Goal: Find specific page/section: Locate a particular part of the current website

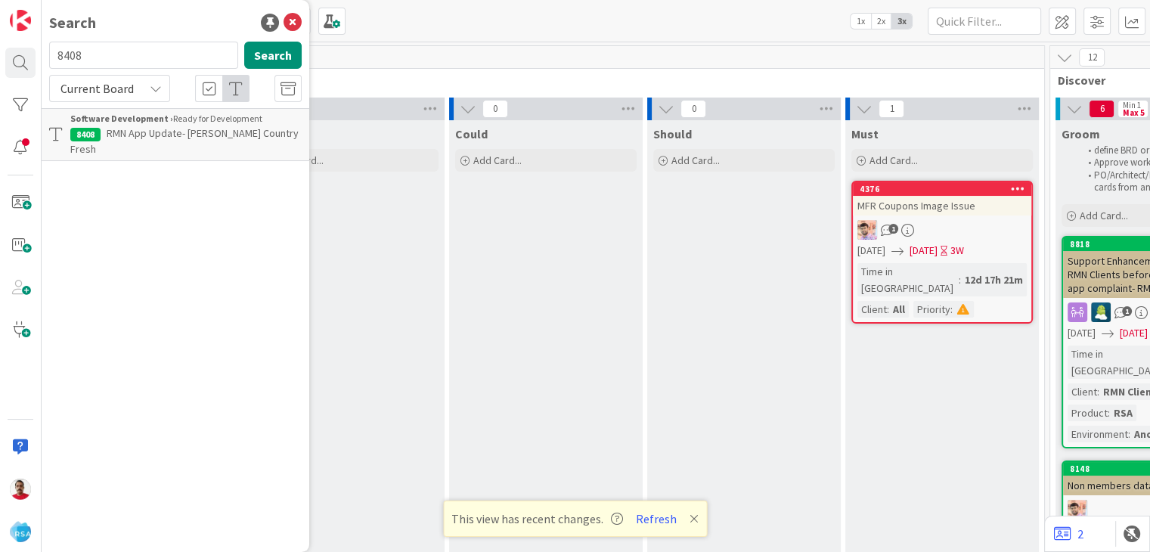
scroll to position [0, 689]
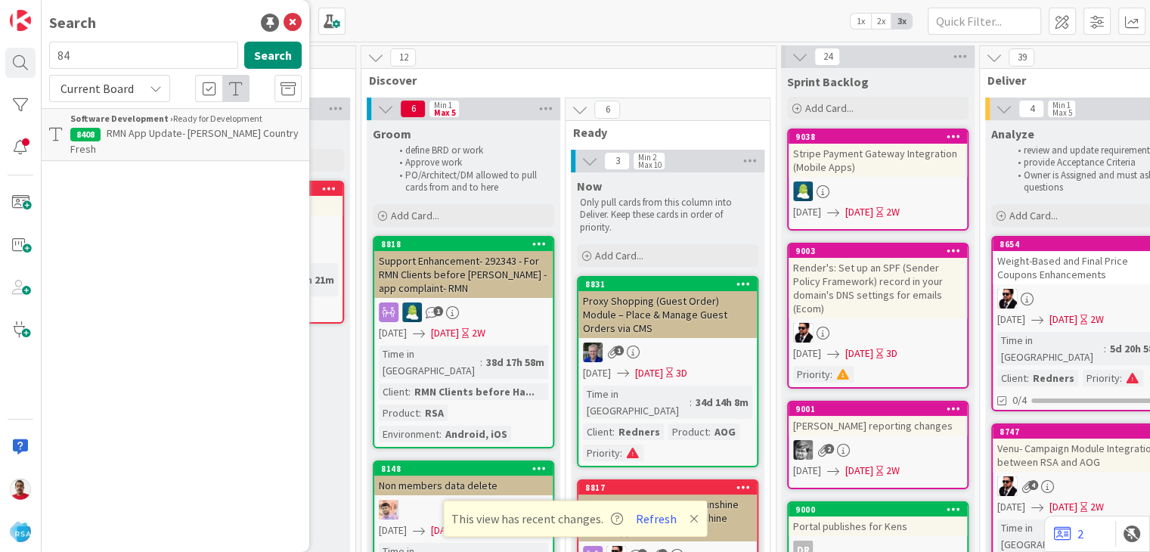
type input "8"
type input "bruce"
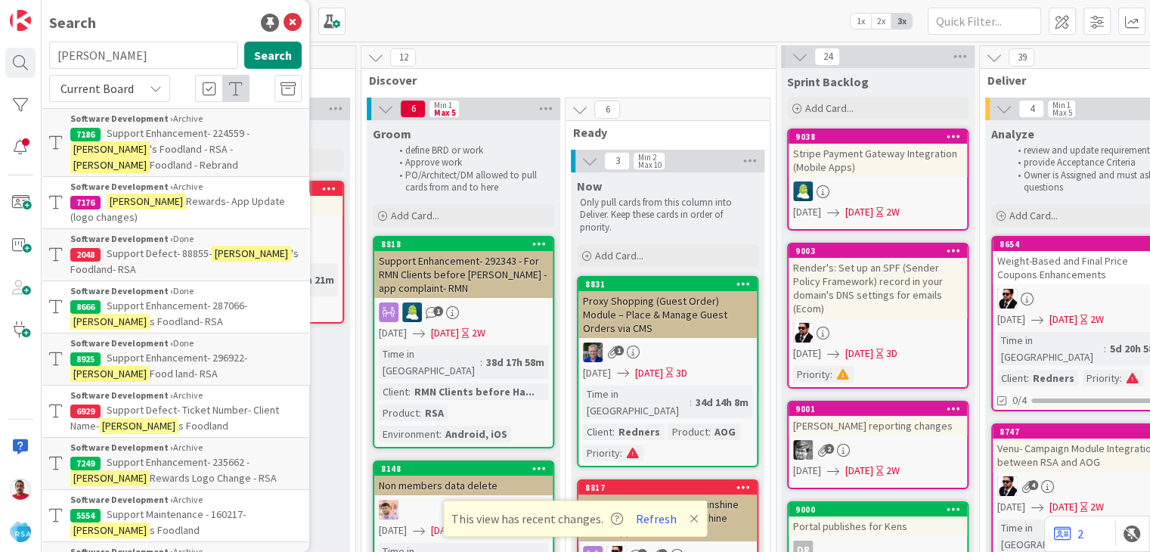
click at [162, 135] on span "Support Enhancement- 224559 -" at bounding box center [178, 133] width 143 height 14
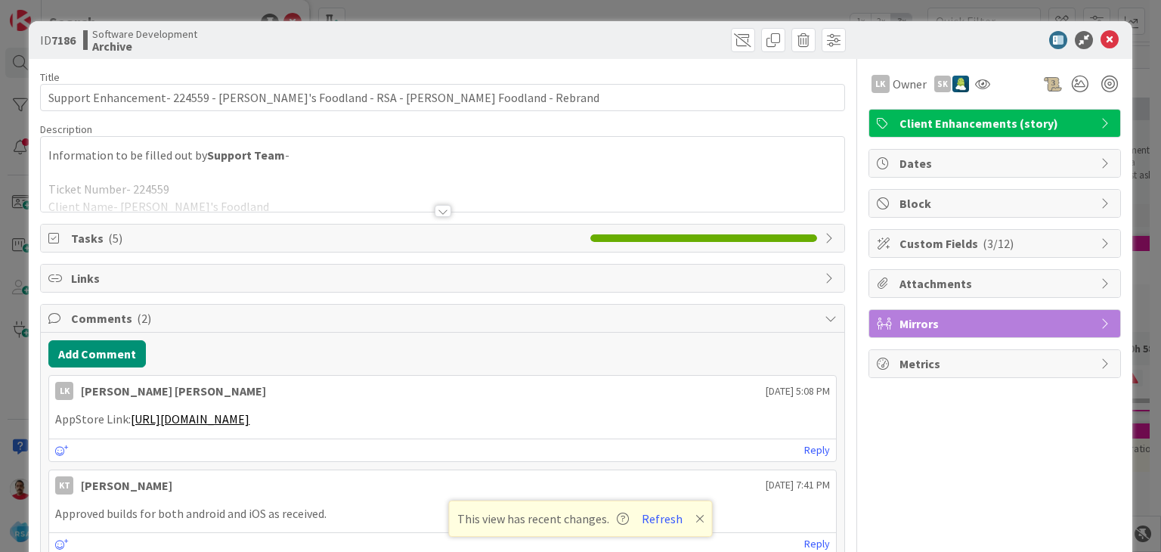
click at [440, 210] on div at bounding box center [443, 211] width 17 height 12
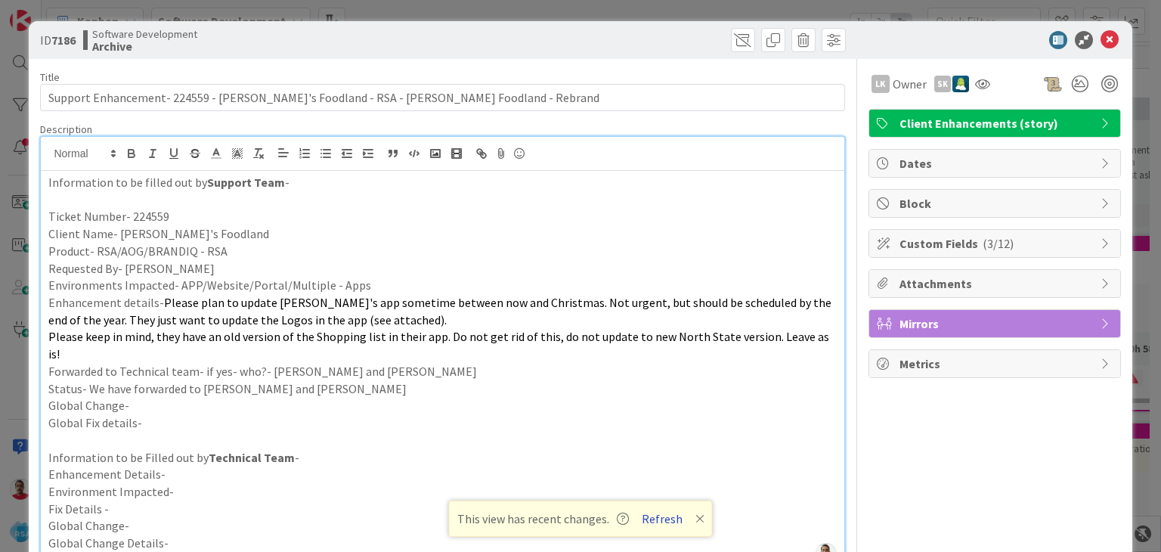
click at [659, 520] on button "Refresh" at bounding box center [661, 519] width 51 height 20
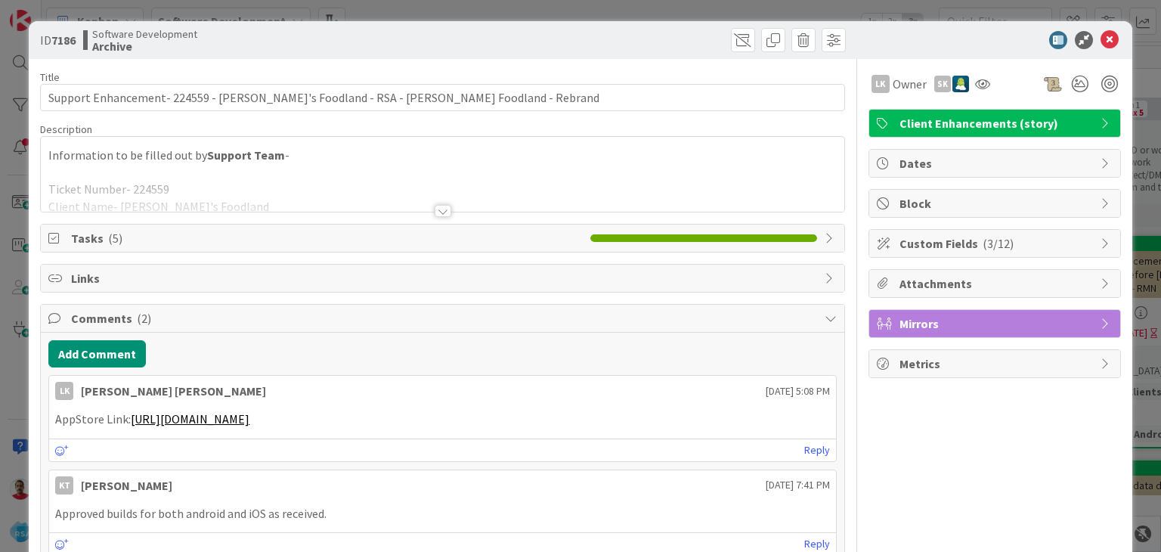
click at [438, 212] on div at bounding box center [443, 211] width 17 height 12
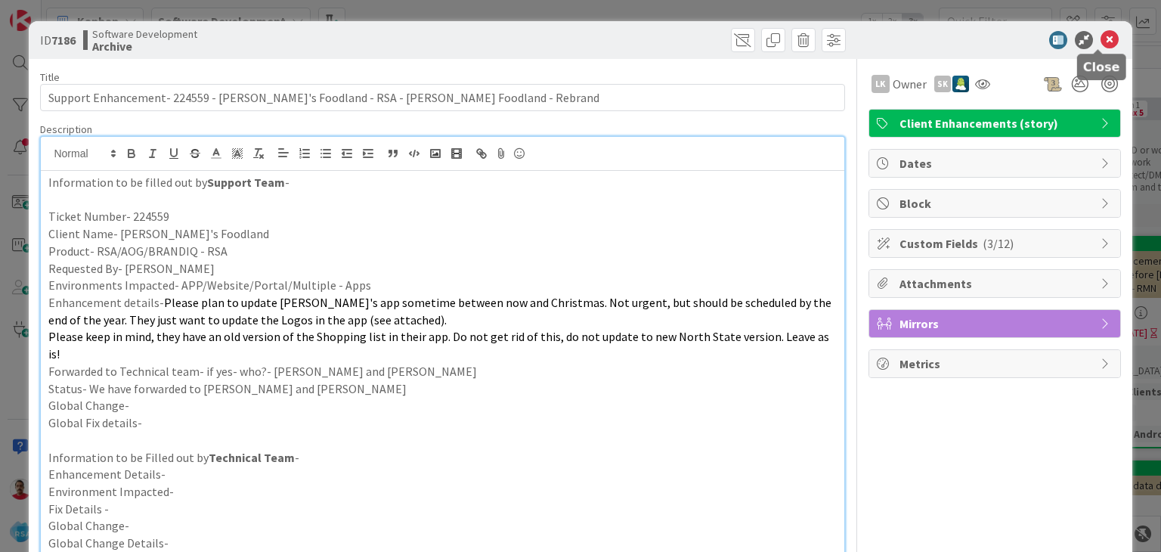
click at [1101, 39] on icon at bounding box center [1110, 40] width 18 height 18
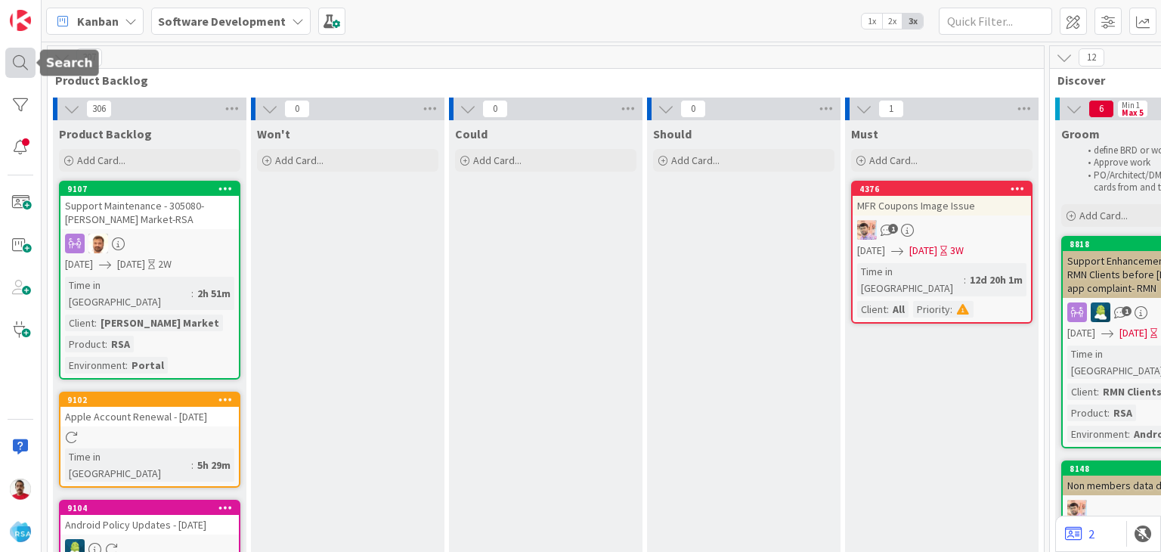
click at [23, 59] on div at bounding box center [20, 63] width 30 height 30
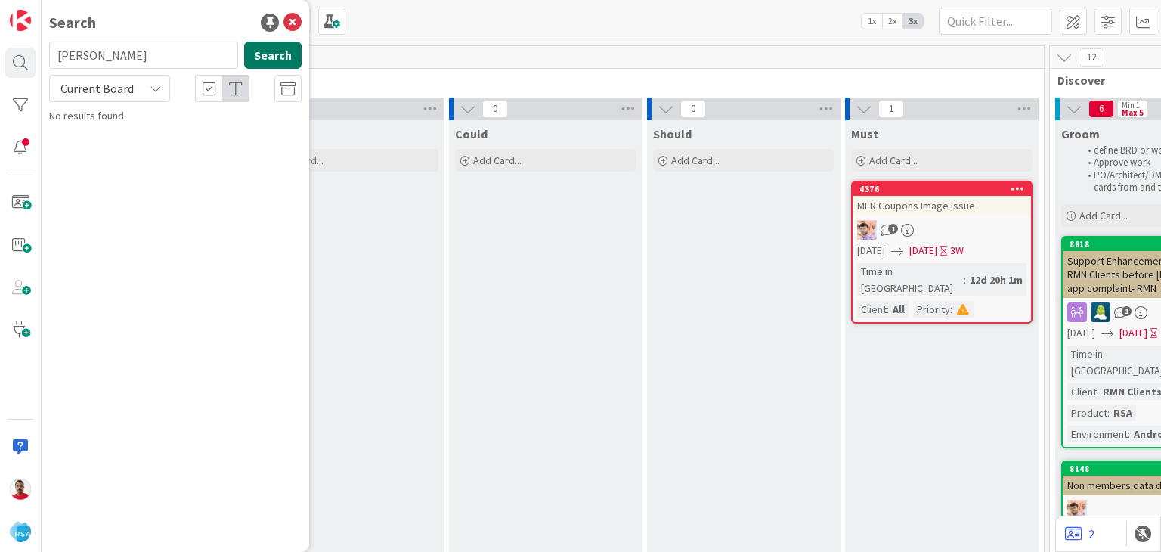
type input "bruce"
click at [293, 58] on button "Search" at bounding box center [272, 55] width 57 height 27
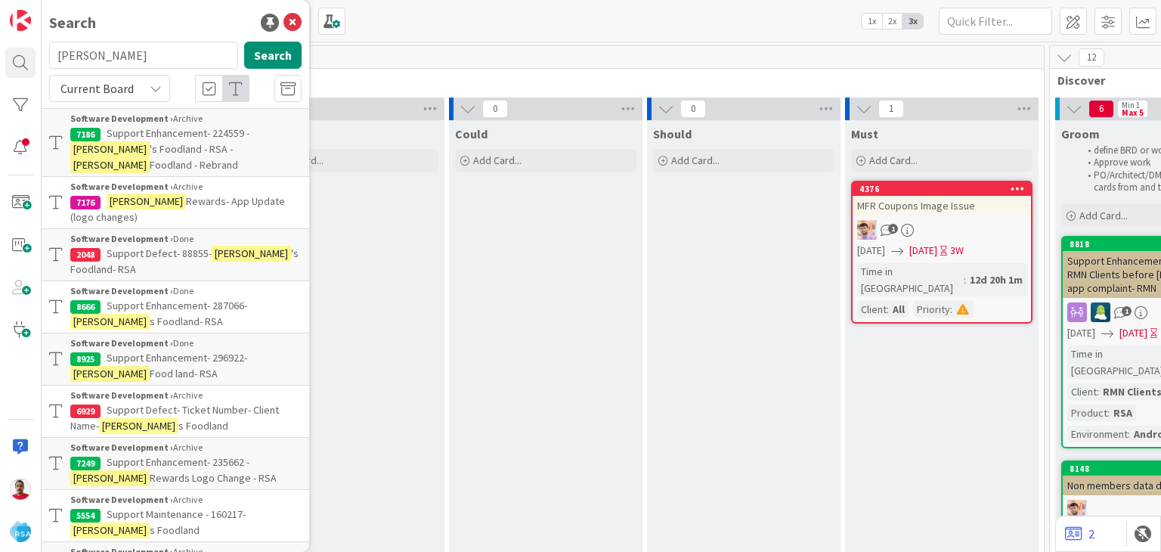
click at [196, 246] on span "Support Defect- 88855-" at bounding box center [159, 253] width 105 height 14
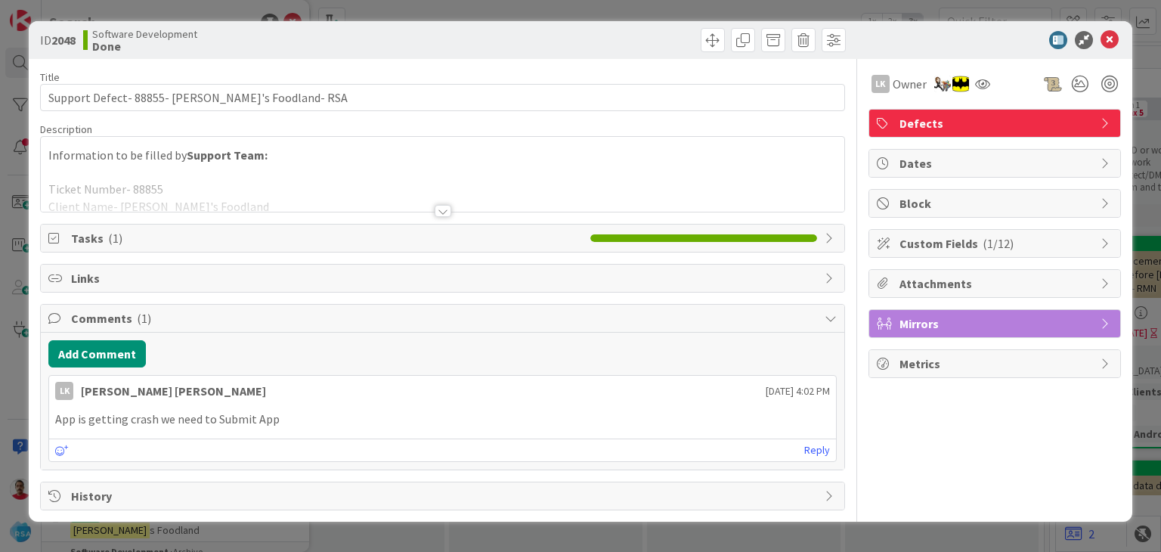
click at [438, 210] on div at bounding box center [443, 211] width 17 height 12
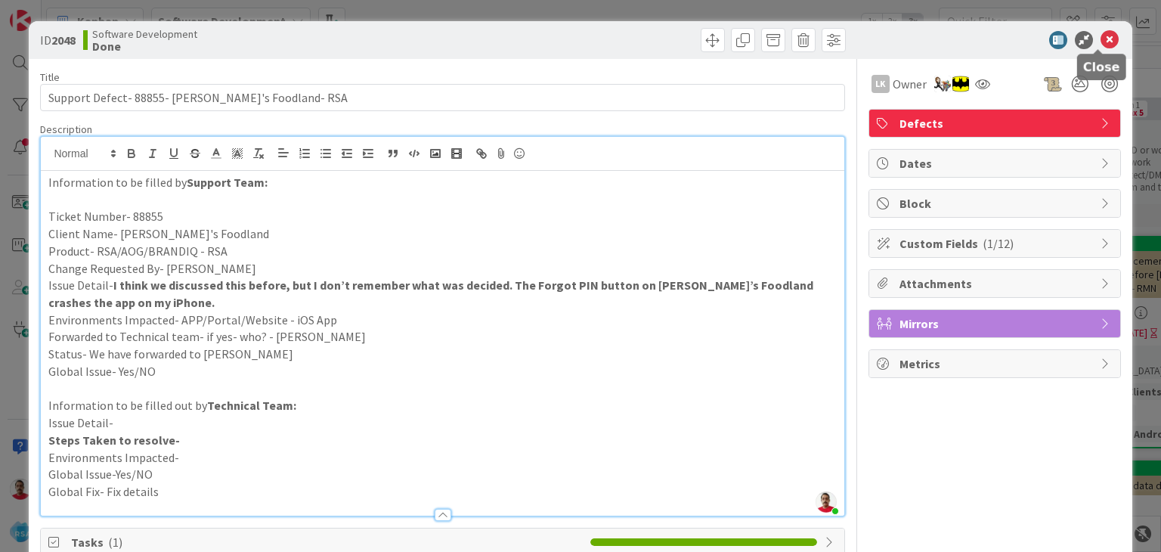
click at [1101, 35] on icon at bounding box center [1110, 40] width 18 height 18
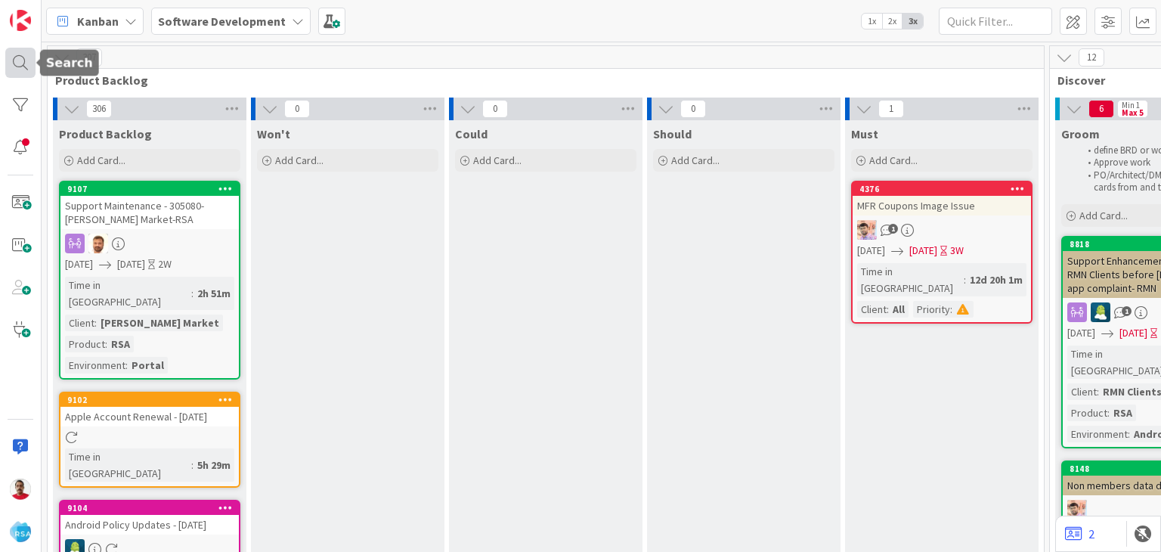
click at [21, 55] on div at bounding box center [20, 63] width 30 height 30
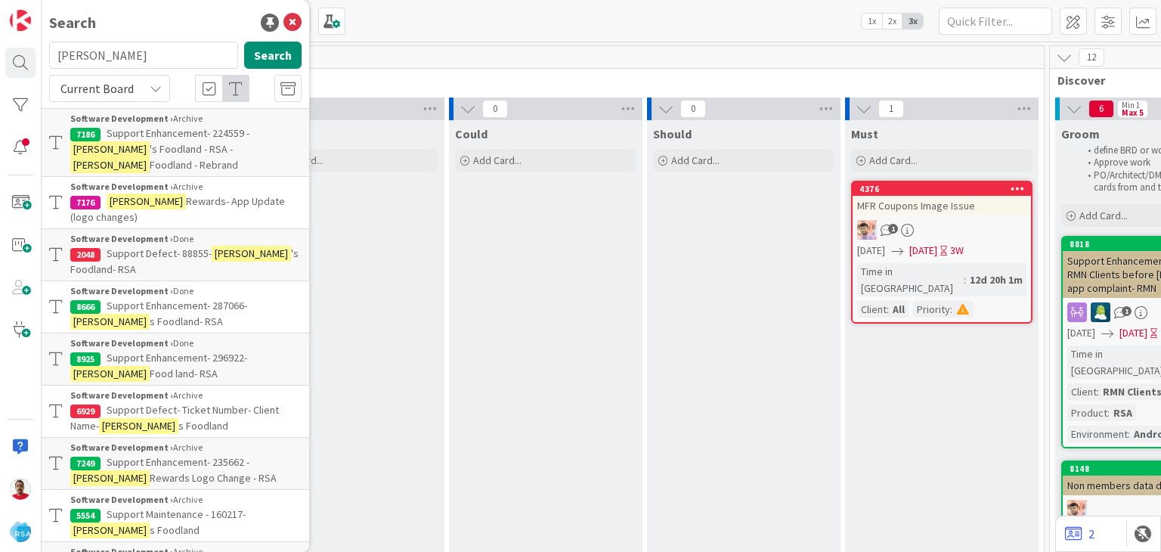
click at [130, 351] on span "Support Enhancement- 296922-" at bounding box center [177, 358] width 141 height 14
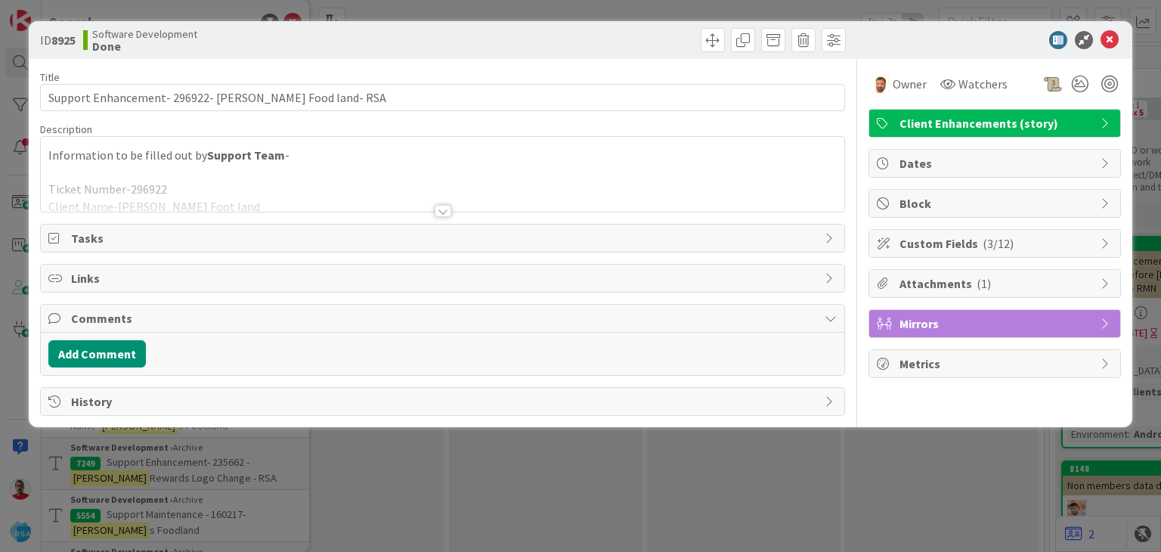
click at [449, 209] on div at bounding box center [443, 211] width 17 height 12
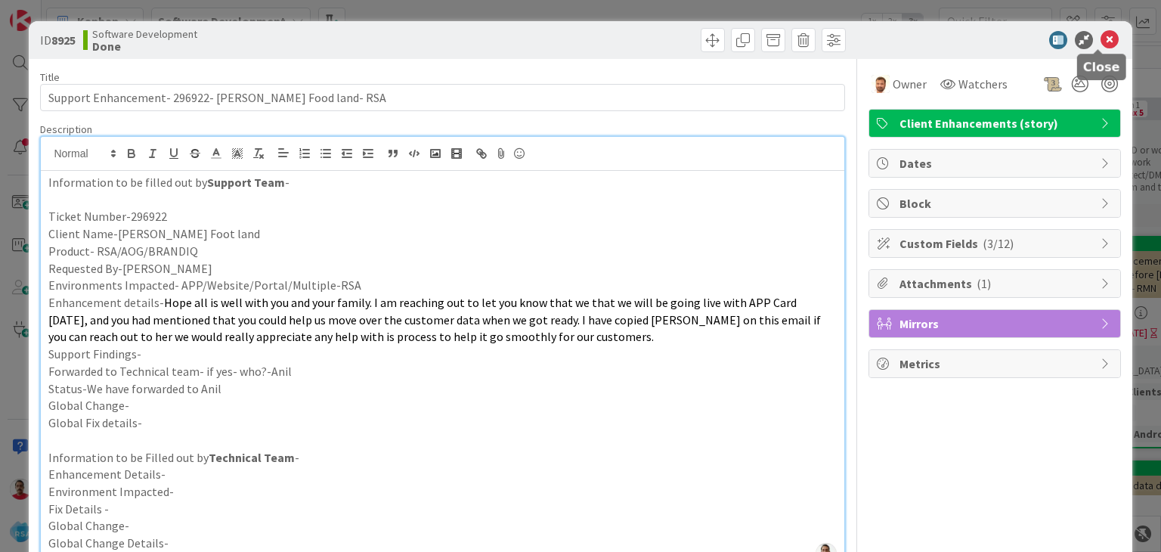
click at [1101, 37] on icon at bounding box center [1110, 40] width 18 height 18
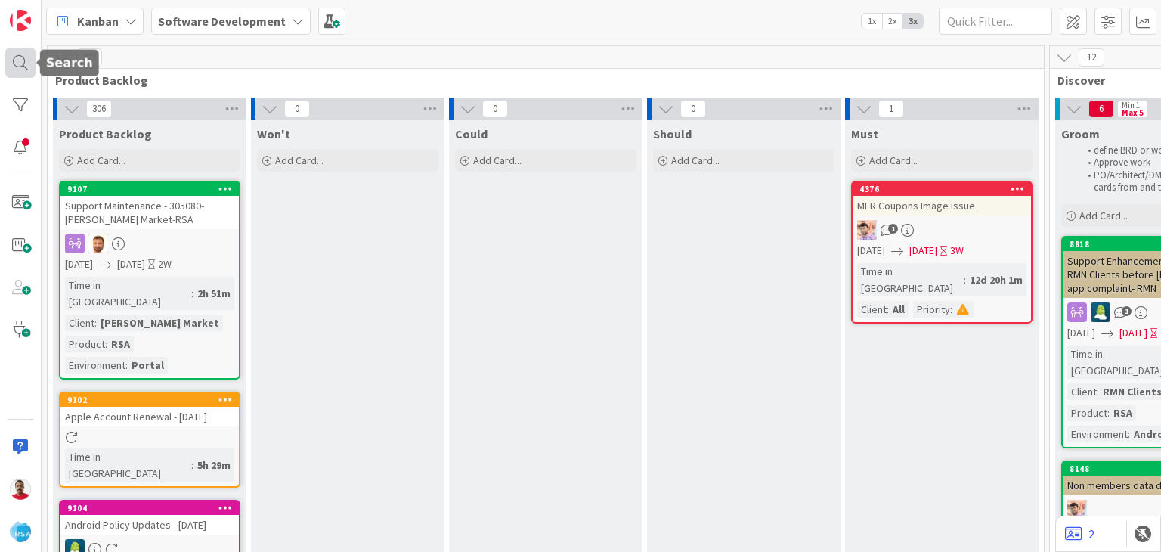
click at [30, 61] on div at bounding box center [20, 63] width 30 height 30
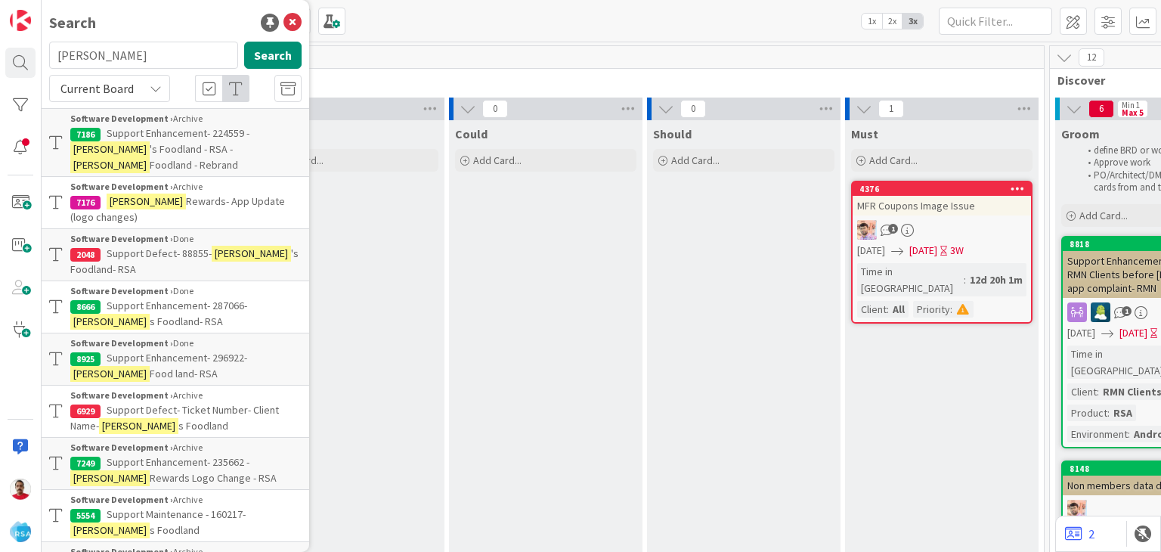
click at [145, 299] on span "Support Enhancement- 287066-" at bounding box center [177, 306] width 141 height 14
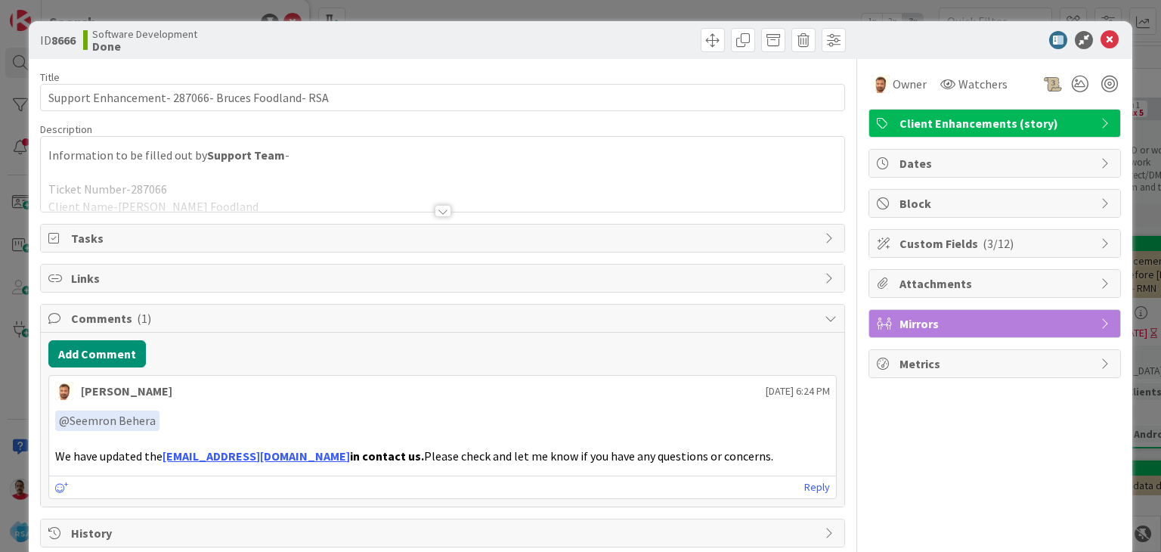
click at [437, 206] on div at bounding box center [443, 211] width 17 height 12
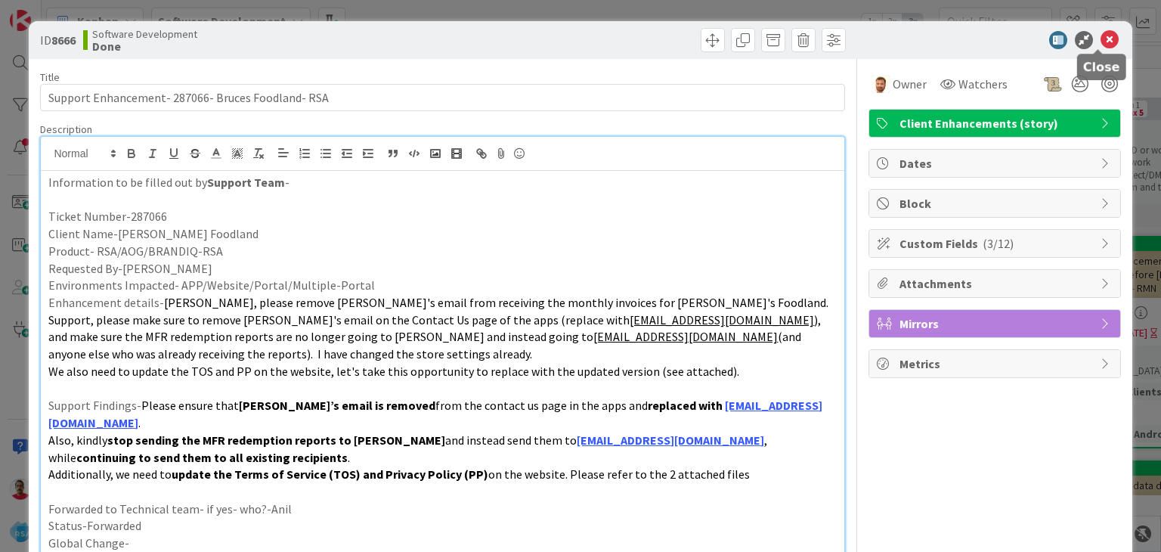
click at [1104, 39] on icon at bounding box center [1110, 40] width 18 height 18
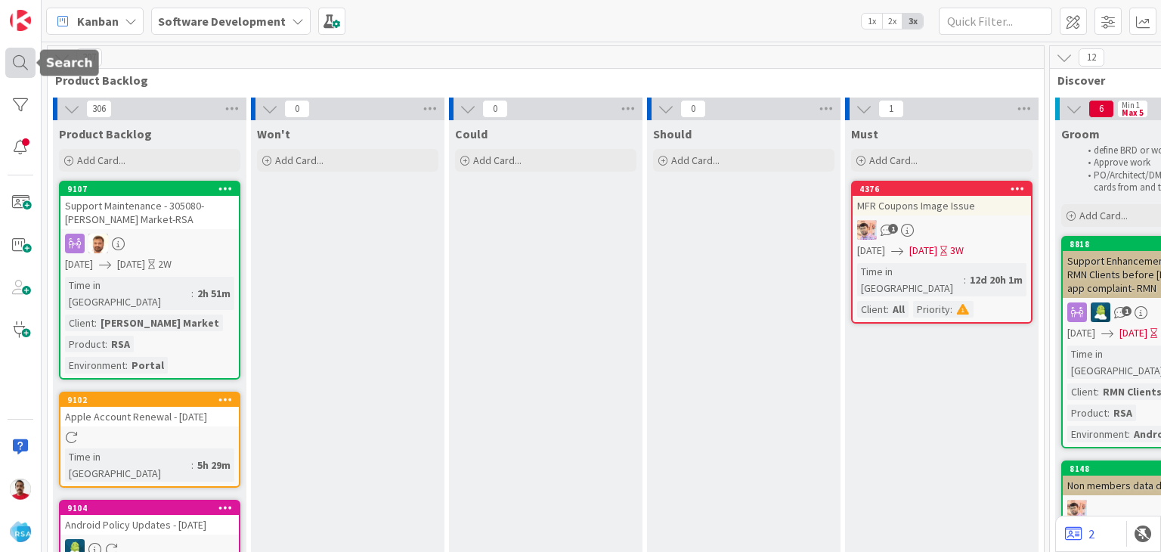
drag, startPoint x: 17, startPoint y: 57, endPoint x: 24, endPoint y: 61, distance: 7.8
click at [17, 57] on div at bounding box center [20, 63] width 30 height 30
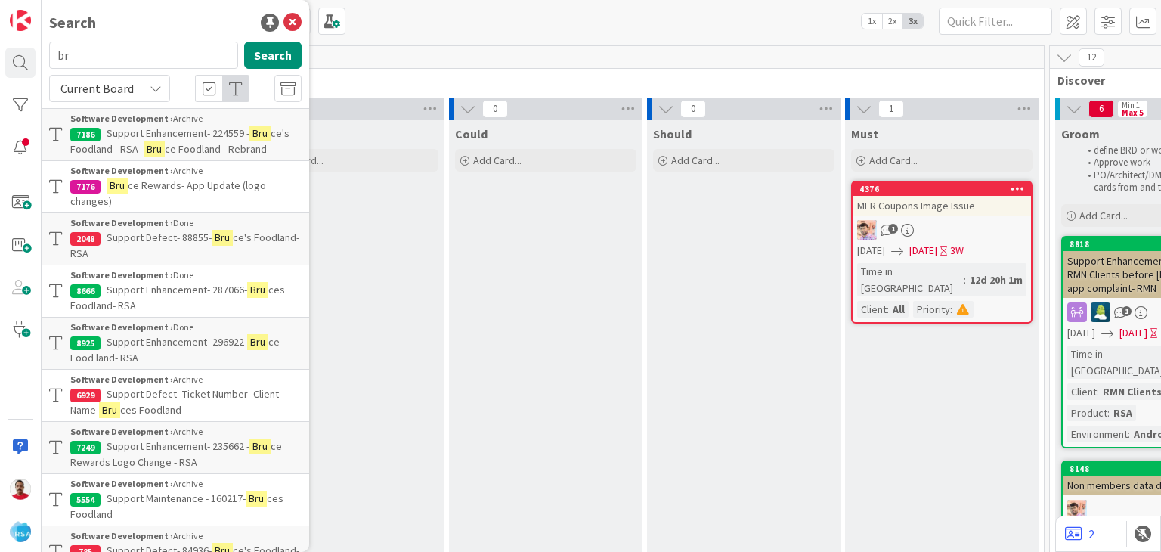
type input "b"
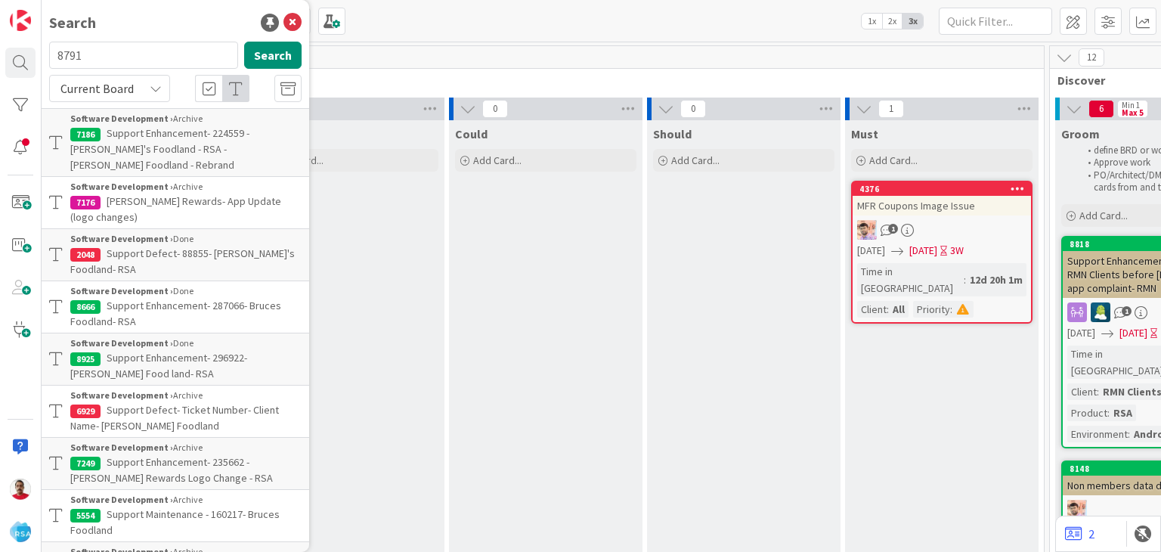
type input "8791"
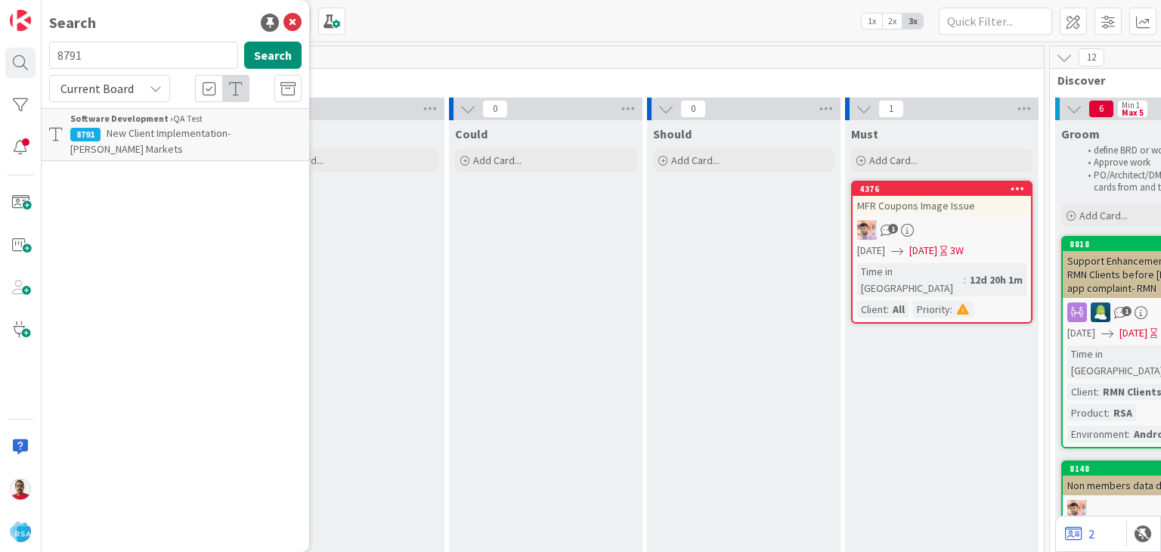
click at [181, 133] on span "New Client Implementation- [PERSON_NAME] Markets" at bounding box center [150, 140] width 160 height 29
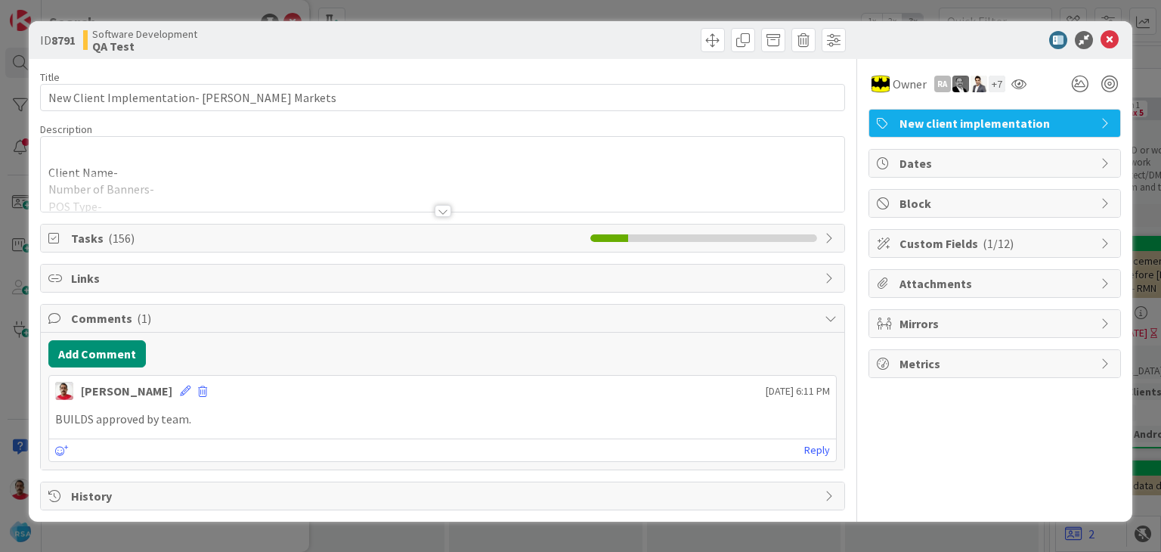
click at [994, 85] on div "+ 7" at bounding box center [997, 84] width 17 height 17
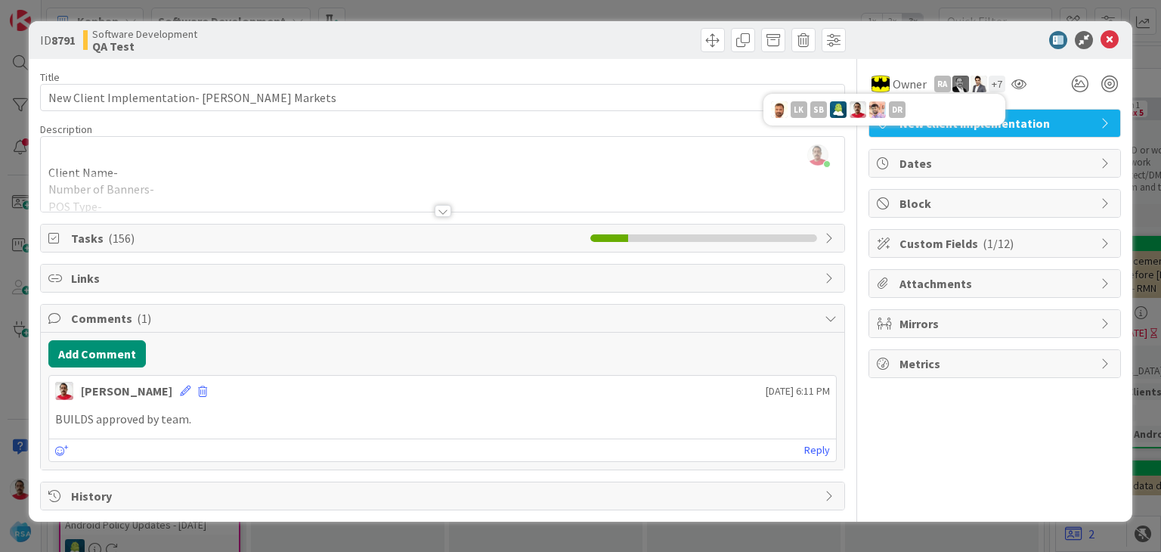
click at [853, 438] on div "Title 42 / 128 New Client Implementation- Moody's Markets Description Ranjeet M…" at bounding box center [580, 284] width 1080 height 451
click at [443, 210] on div at bounding box center [443, 211] width 17 height 12
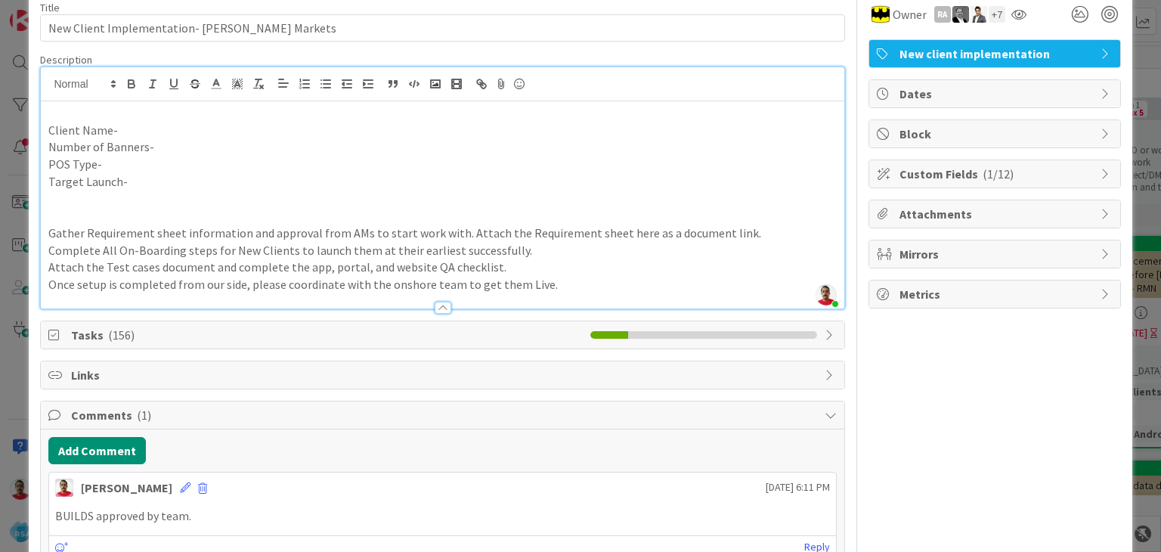
scroll to position [154, 0]
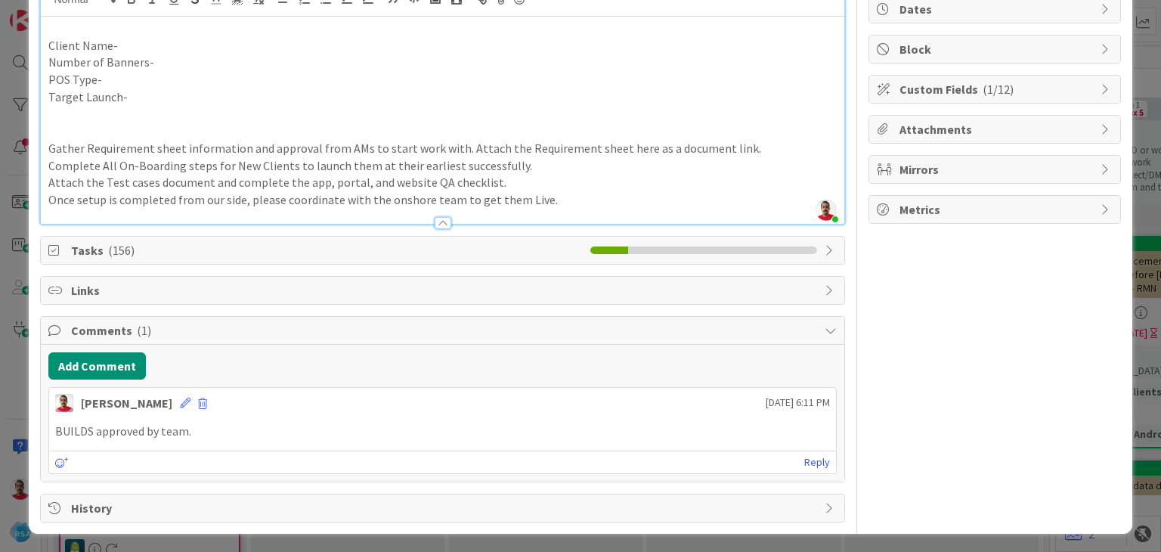
click at [94, 246] on span "Tasks ( 156 )" at bounding box center [326, 250] width 511 height 18
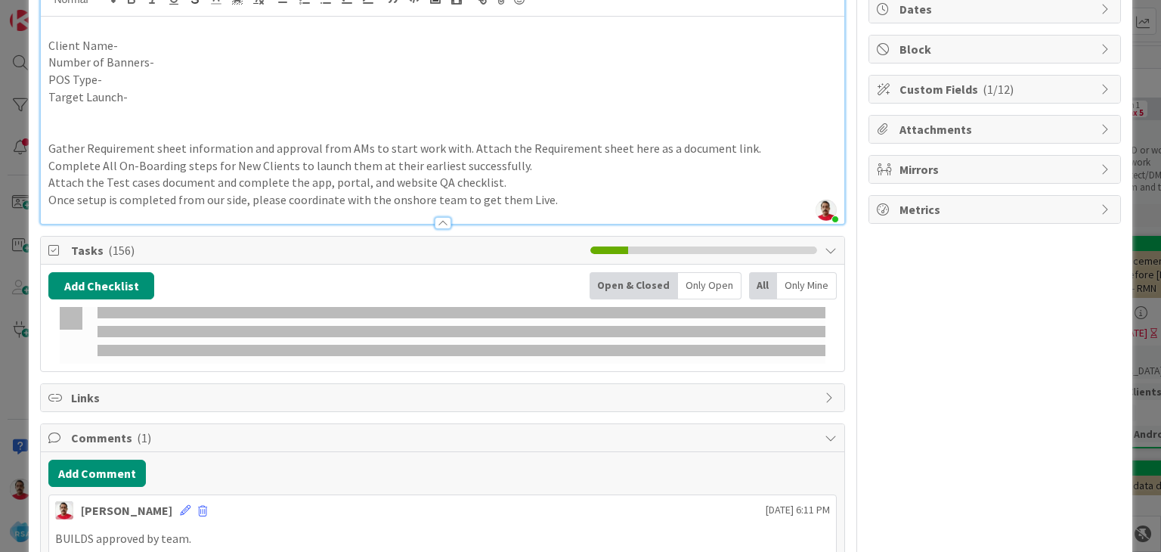
scroll to position [261, 0]
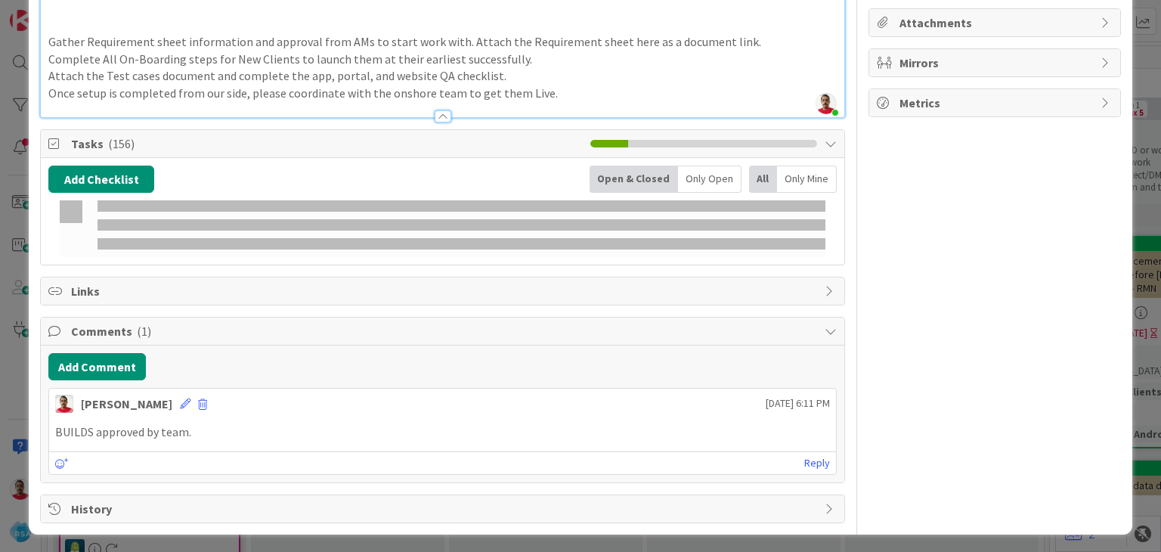
click at [113, 144] on span "( 156 )" at bounding box center [121, 143] width 26 height 15
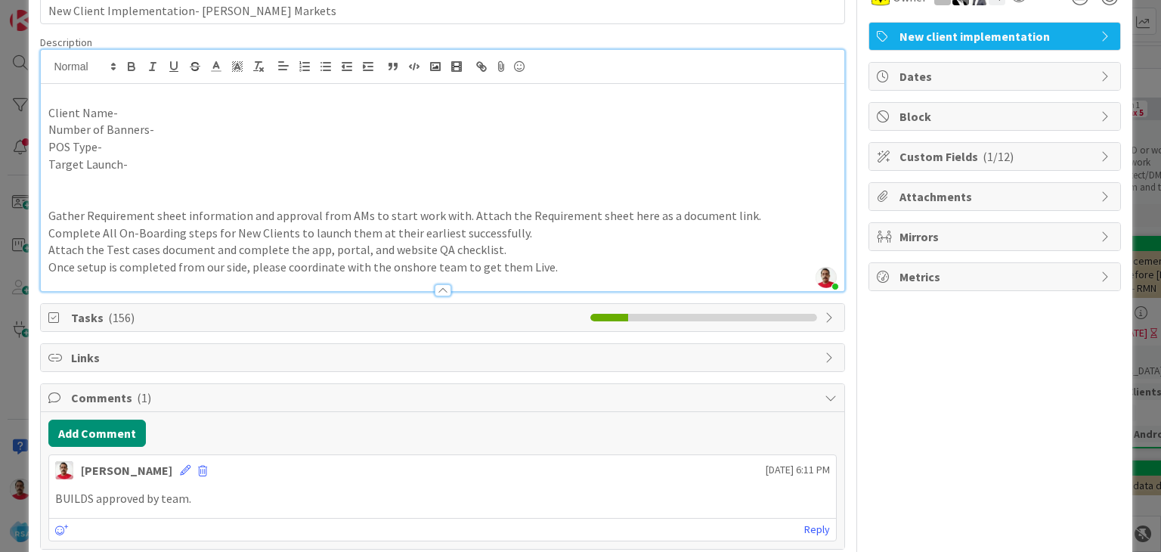
scroll to position [0, 0]
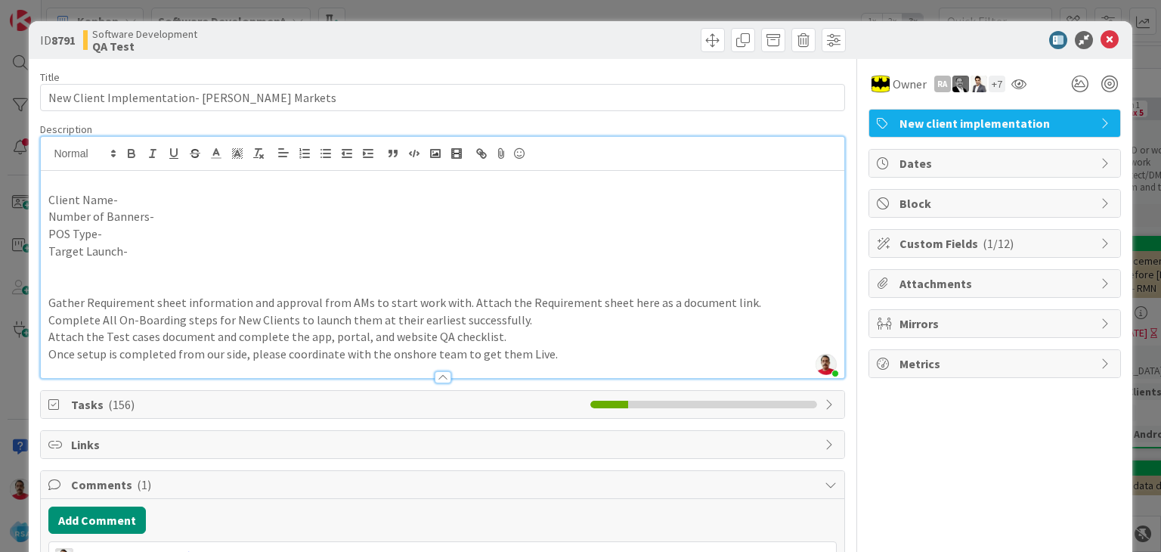
click at [117, 406] on span "( 156 )" at bounding box center [121, 404] width 26 height 15
click at [825, 402] on icon at bounding box center [831, 404] width 12 height 12
click at [1101, 39] on icon at bounding box center [1110, 40] width 18 height 18
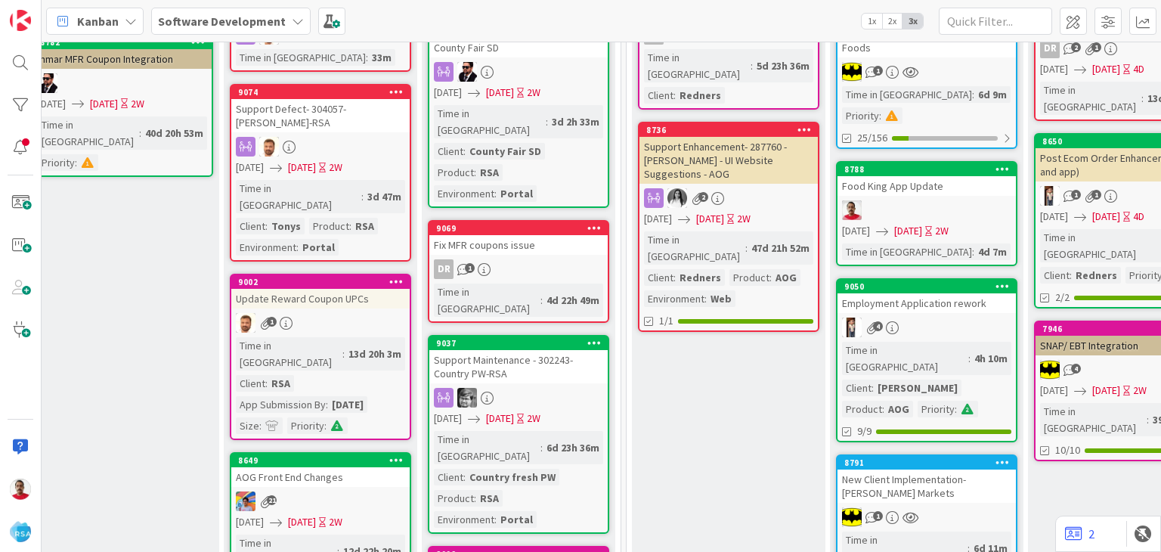
scroll to position [0, 1846]
